Goal: Task Accomplishment & Management: Use online tool/utility

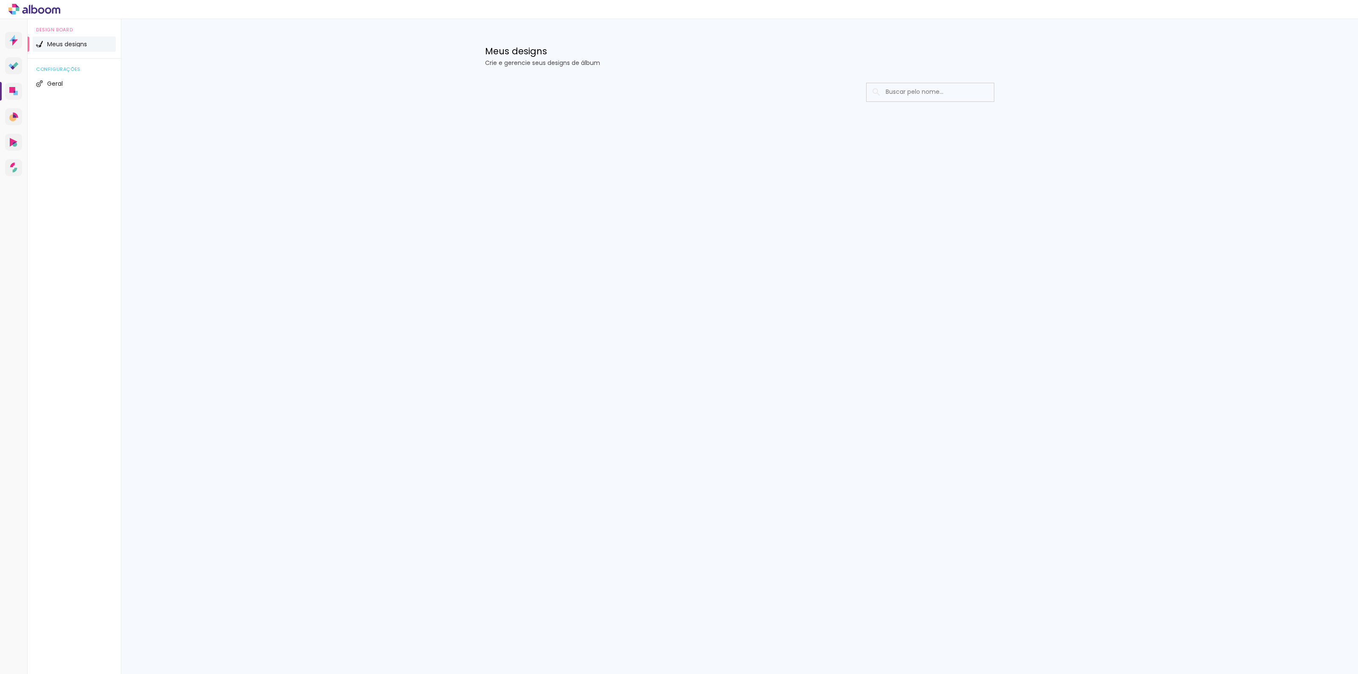
click at [53, 46] on span "Meus designs" at bounding box center [67, 44] width 40 height 6
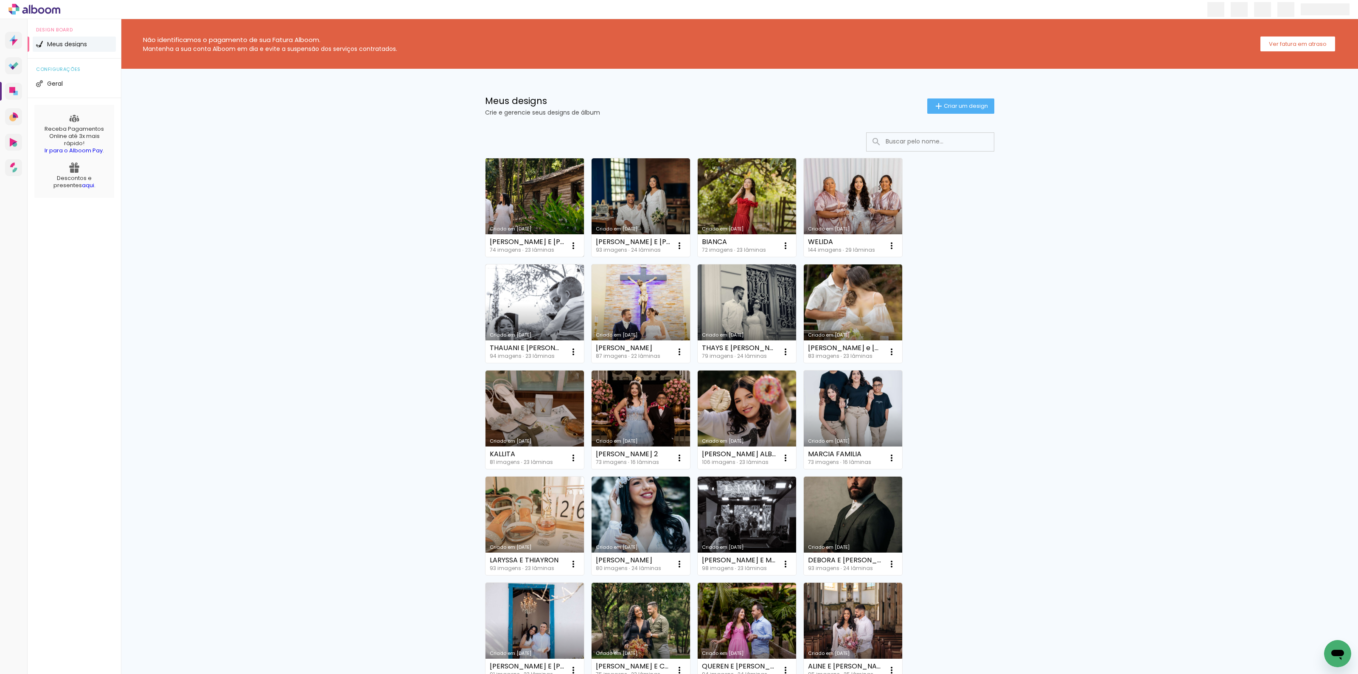
click at [547, 184] on link "Criado em [DATE]" at bounding box center [535, 207] width 98 height 98
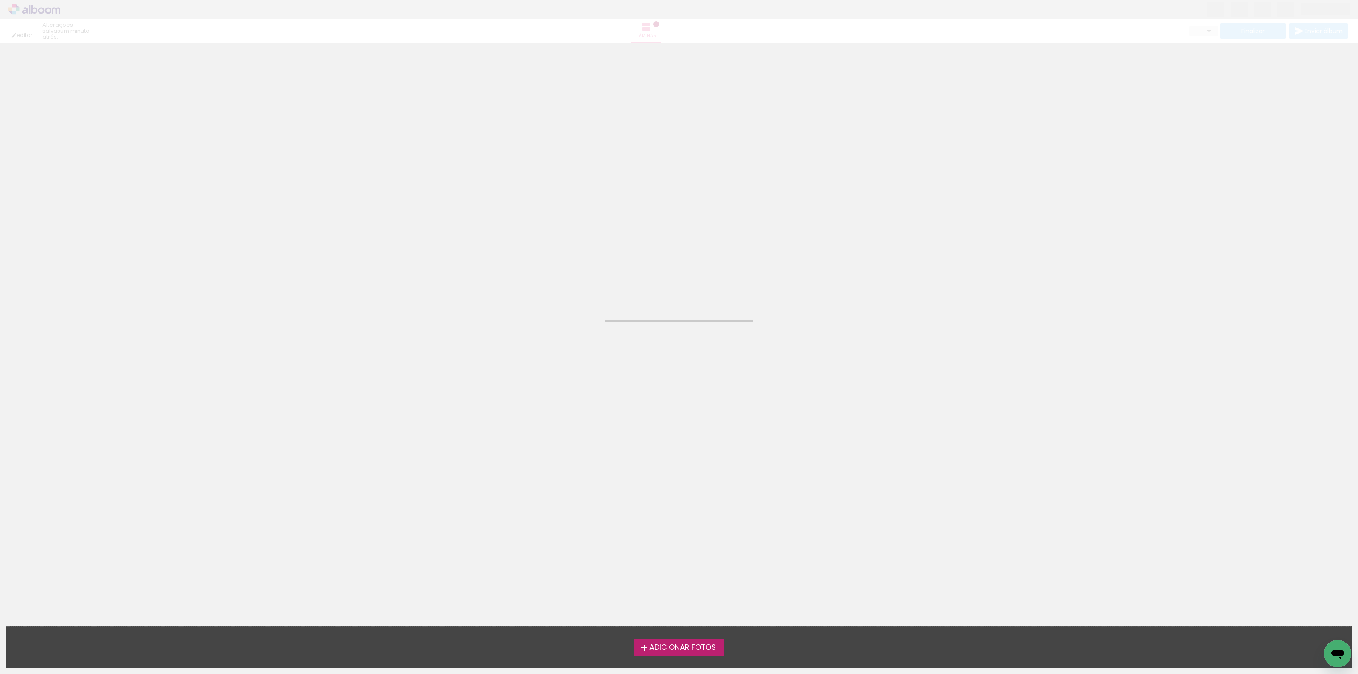
click at [441, 219] on neon-animated-pages "Confirmar Cancelar" at bounding box center [679, 358] width 1358 height 631
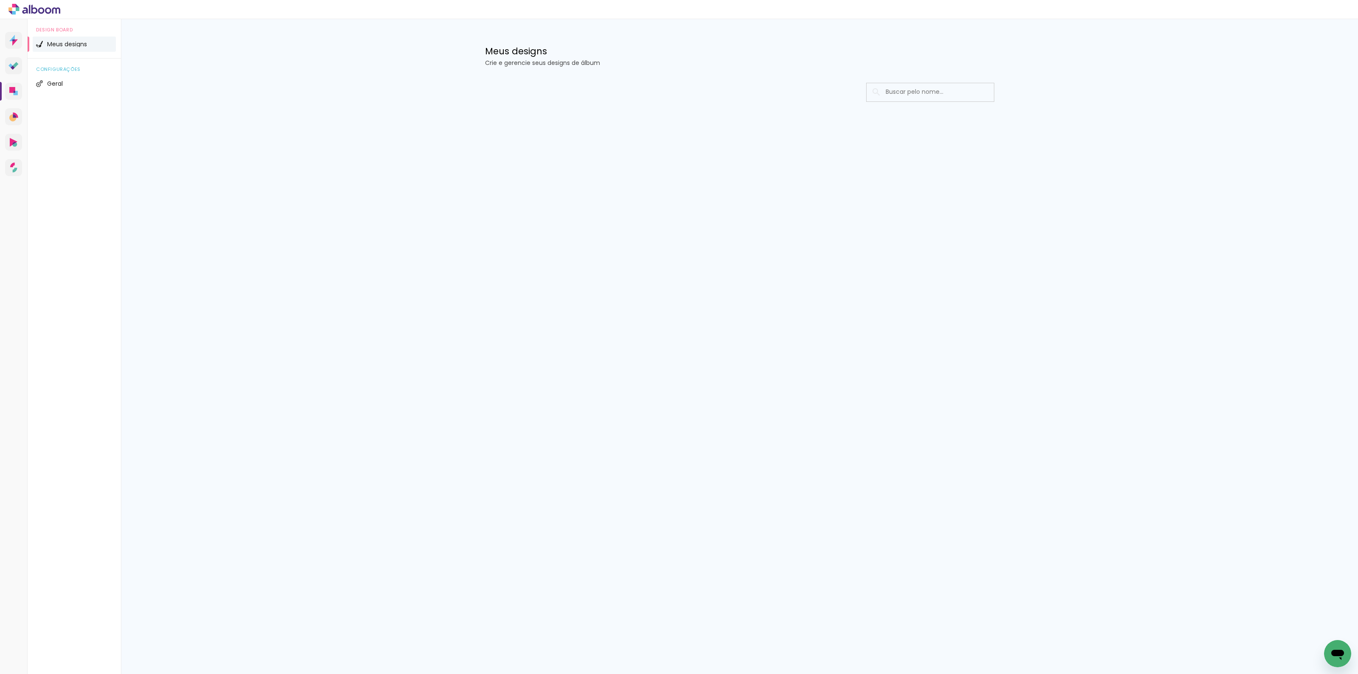
click at [48, 43] on span "Meus designs" at bounding box center [67, 44] width 40 height 6
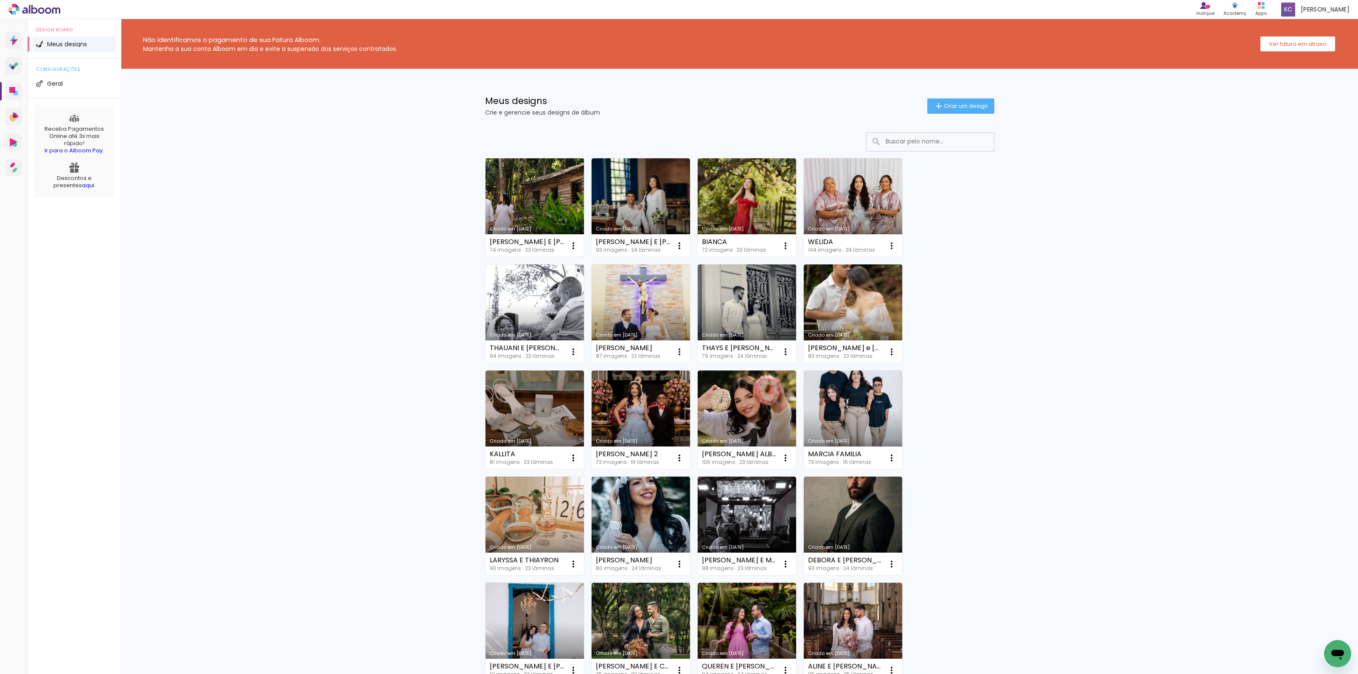
click at [539, 199] on link "Criado em 16/07/25" at bounding box center [535, 207] width 98 height 98
